Goal: Information Seeking & Learning: Learn about a topic

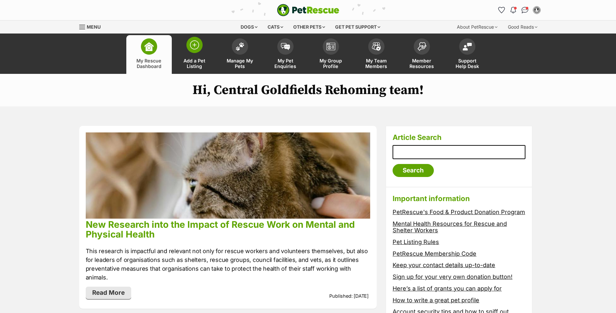
click at [196, 60] on span "Add a Pet Listing" at bounding box center [194, 63] width 29 height 11
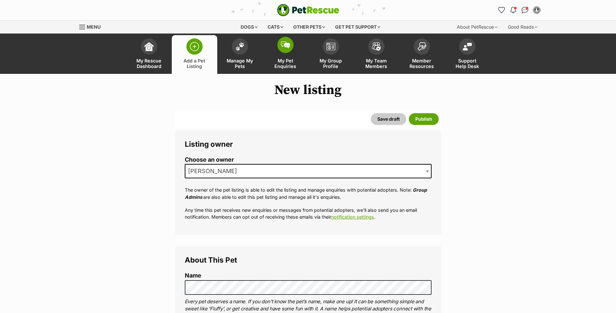
click at [288, 60] on span "My Pet Enquiries" at bounding box center [285, 63] width 29 height 11
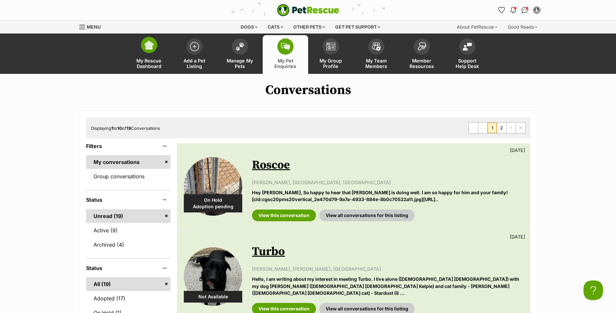
click at [149, 59] on span "My Rescue Dashboard" at bounding box center [149, 63] width 29 height 11
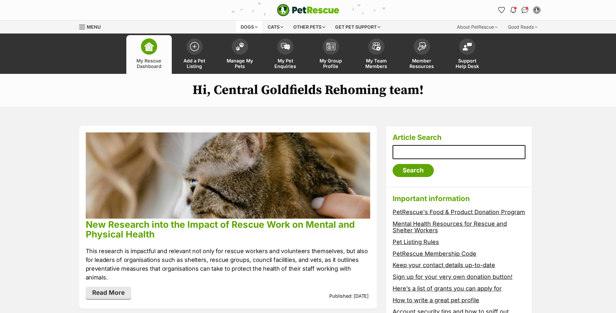
click at [255, 27] on div "Dogs" at bounding box center [249, 26] width 26 height 13
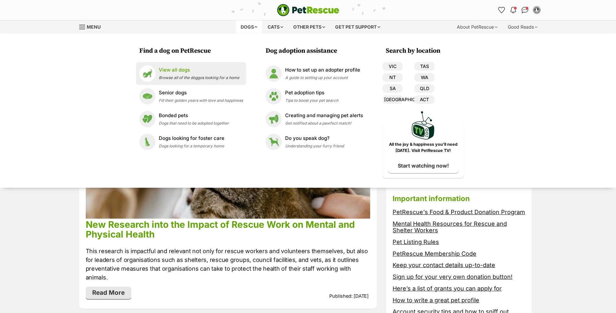
click at [172, 71] on p "View all dogs" at bounding box center [199, 69] width 81 height 7
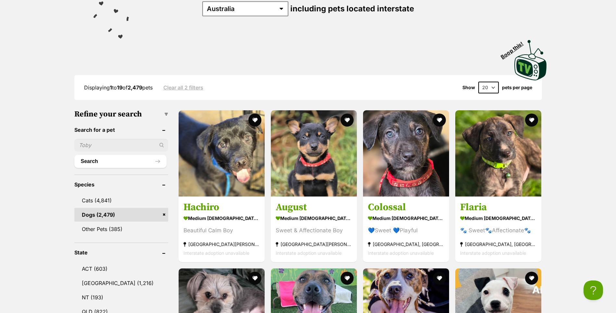
click at [113, 140] on input "text" at bounding box center [121, 145] width 94 height 12
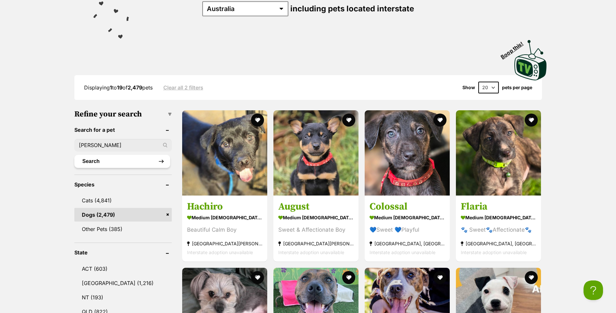
type input "[PERSON_NAME]"
click at [108, 158] on button "Search" at bounding box center [122, 161] width 96 height 13
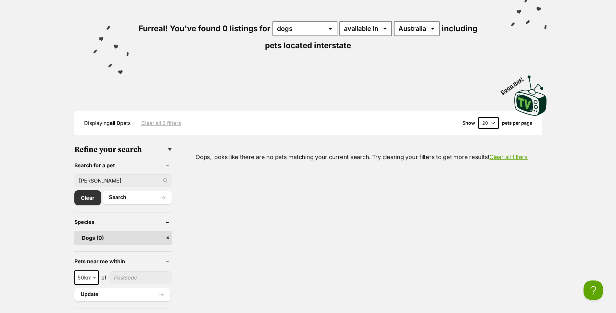
scroll to position [130, 0]
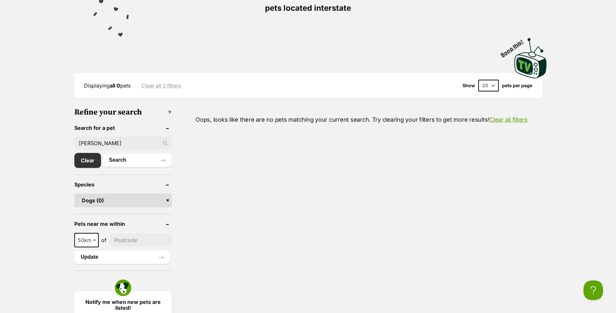
click at [113, 142] on input "[PERSON_NAME]" at bounding box center [122, 143] width 97 height 12
type input "Bri"
click at [103, 153] on button "Search" at bounding box center [137, 159] width 69 height 13
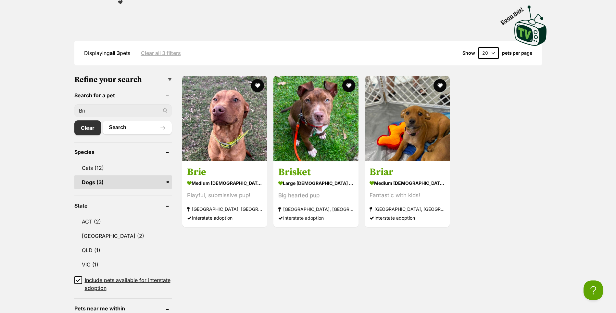
drag, startPoint x: 98, startPoint y: 114, endPoint x: -25, endPoint y: 105, distance: 123.8
type input "="
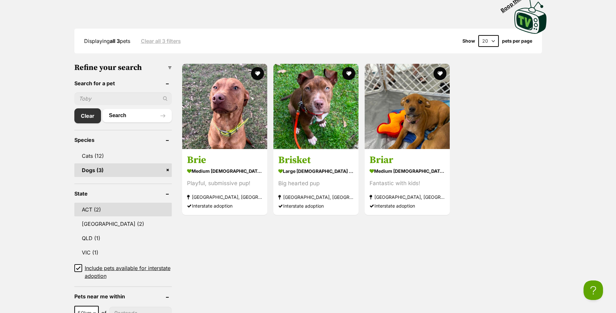
scroll to position [195, 0]
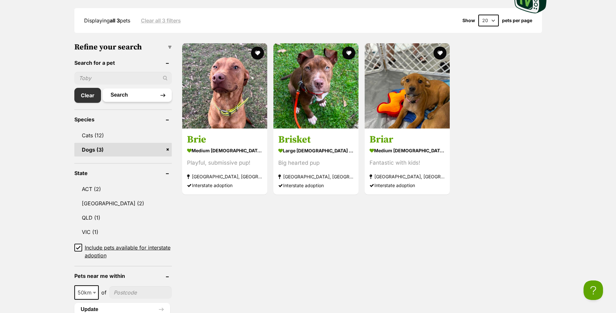
click at [131, 91] on button "Search" at bounding box center [137, 94] width 69 height 13
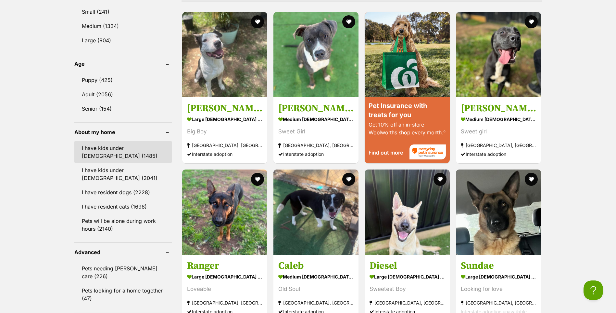
scroll to position [650, 0]
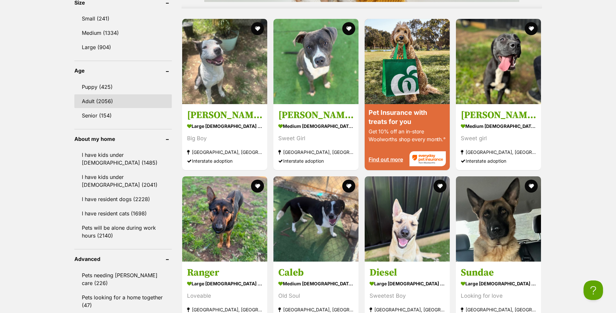
click at [98, 99] on link "Adult (2056)" at bounding box center [122, 101] width 97 height 14
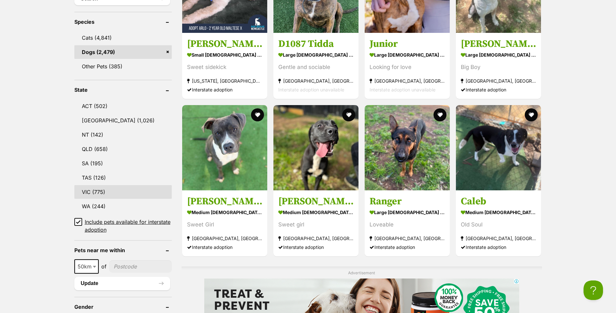
click at [96, 189] on link "VIC (775)" at bounding box center [122, 192] width 97 height 14
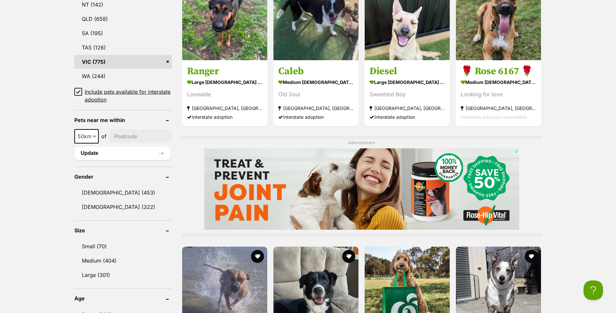
click at [128, 136] on input"] "postcode" at bounding box center [140, 136] width 63 height 12
type input"] "3465"
click at [101, 152] on button "Update" at bounding box center [122, 153] width 96 height 13
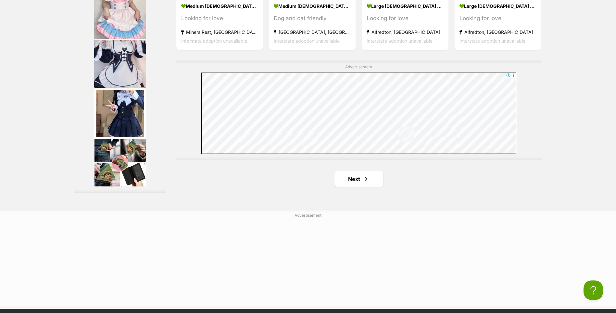
scroll to position [1170, 0]
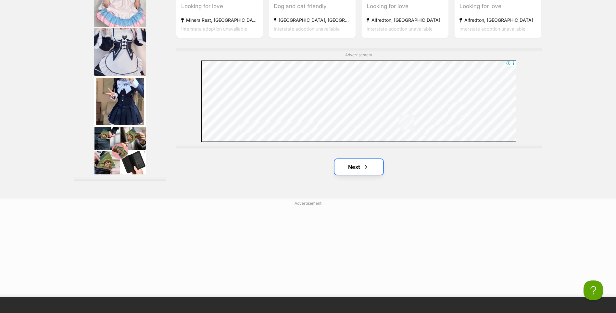
click at [359, 168] on link "Next" at bounding box center [359, 167] width 49 height 16
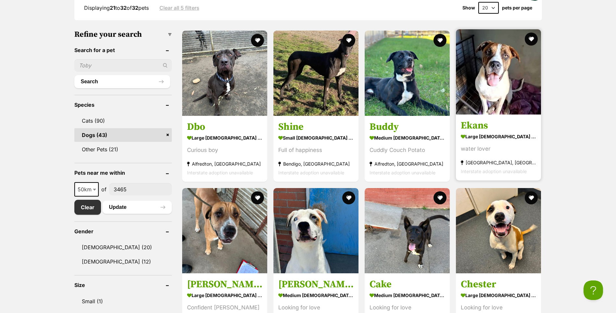
scroll to position [195, 0]
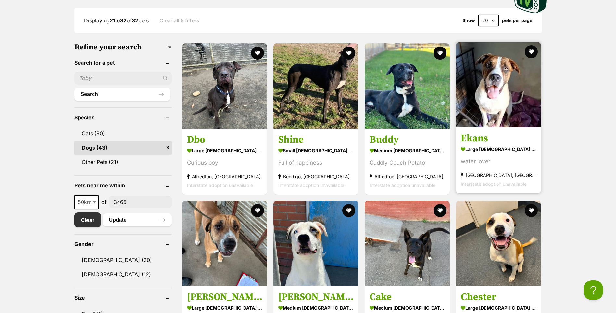
click at [495, 101] on img at bounding box center [498, 84] width 85 height 85
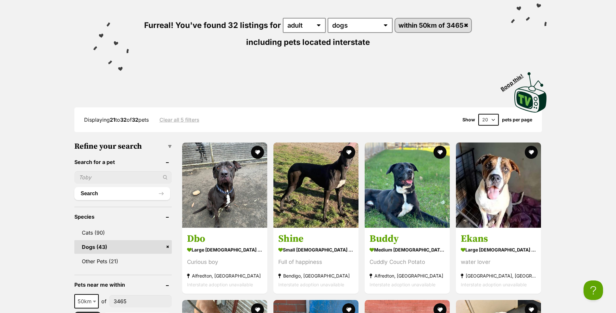
scroll to position [162, 0]
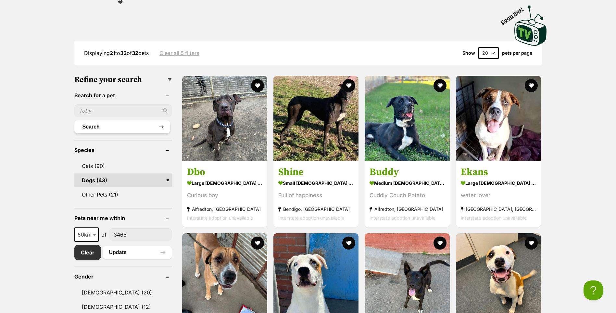
click at [131, 125] on button "Search" at bounding box center [122, 126] width 96 height 13
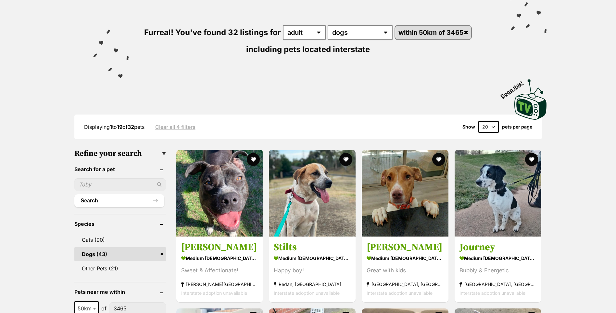
scroll to position [97, 0]
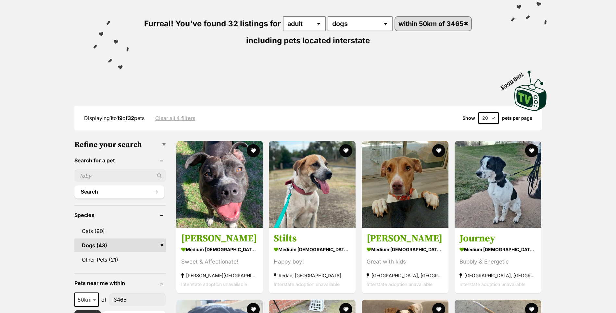
click at [116, 177] on input "text" at bounding box center [120, 175] width 92 height 12
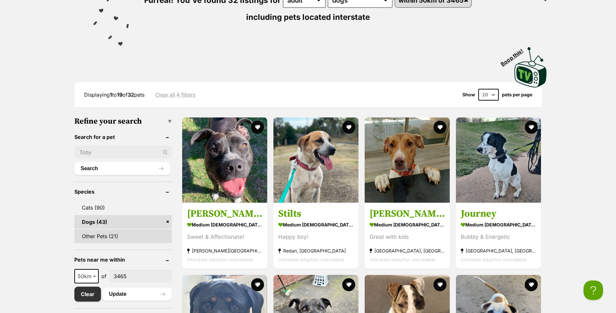
scroll to position [195, 0]
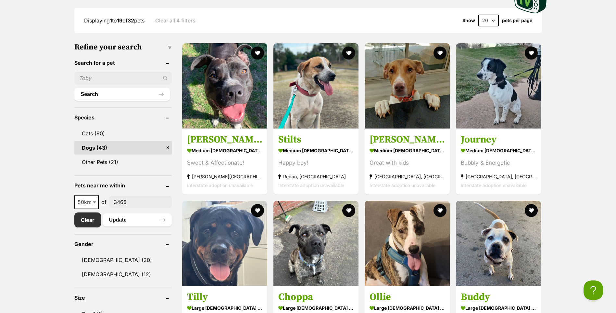
click at [111, 146] on link "Dogs (43)" at bounding box center [122, 148] width 97 height 14
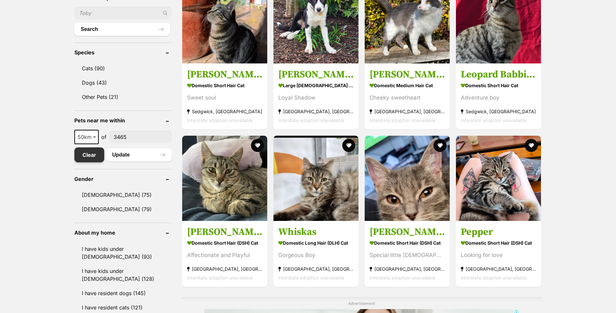
click at [85, 160] on link "Clear" at bounding box center [89, 154] width 30 height 15
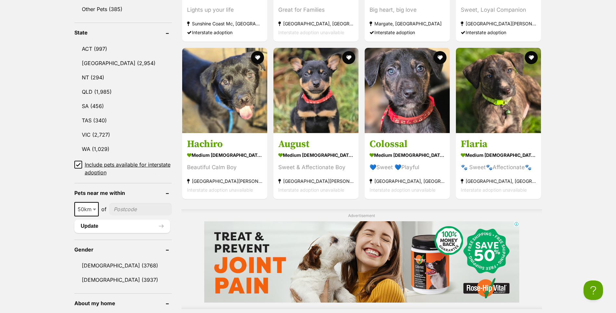
scroll to position [422, 0]
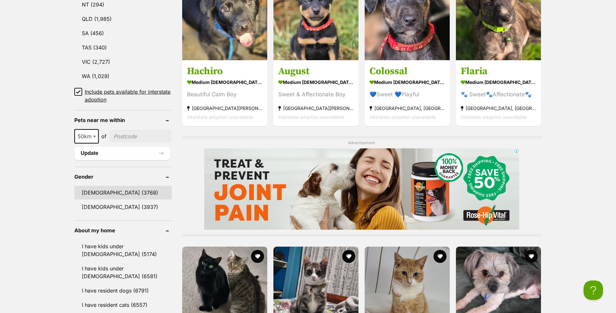
click at [96, 190] on link "[DEMOGRAPHIC_DATA] (3768)" at bounding box center [122, 193] width 97 height 14
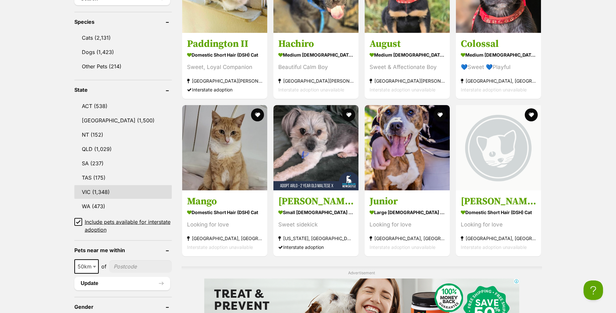
click at [89, 185] on link "VIC (1,348)" at bounding box center [122, 192] width 97 height 14
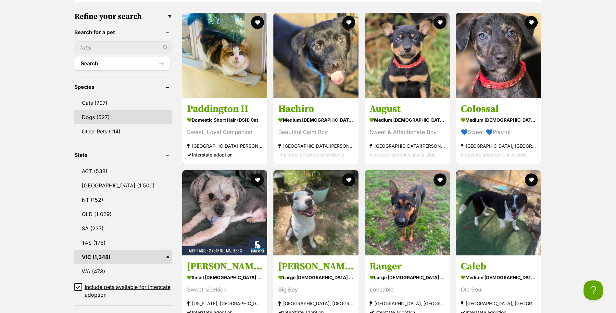
click at [108, 115] on link "Dogs (527)" at bounding box center [122, 117] width 97 height 14
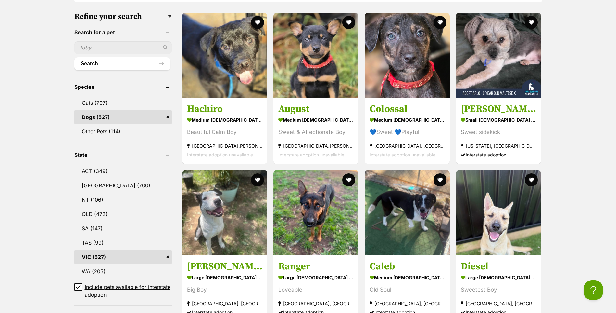
click at [124, 47] on input "text" at bounding box center [122, 47] width 97 height 12
type input "Great"
click at [74, 57] on button "Search" at bounding box center [122, 63] width 96 height 13
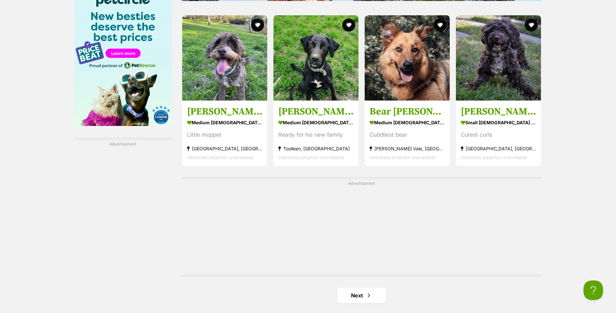
scroll to position [948, 0]
